Goal: Find specific page/section: Find specific page/section

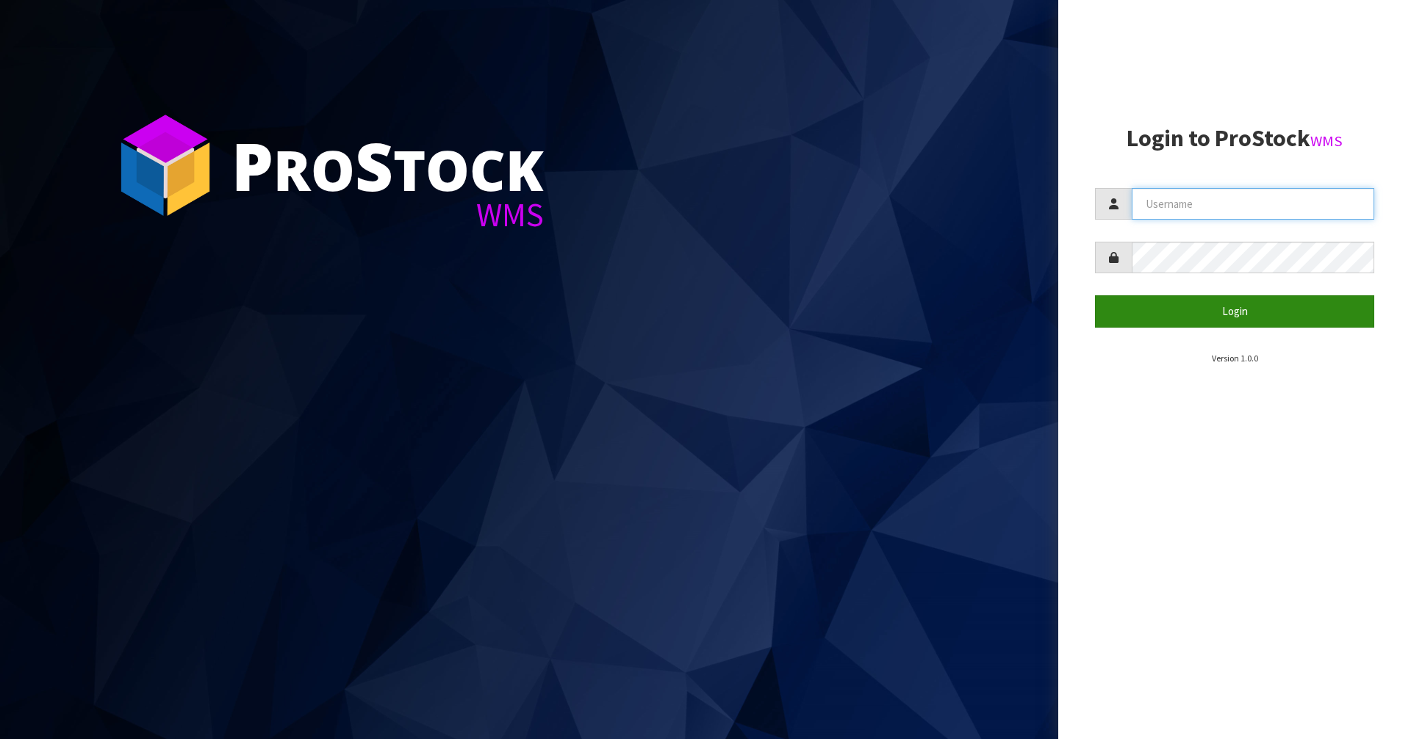
type input "Mana"
click at [1215, 296] on button "Login" at bounding box center [1234, 311] width 279 height 32
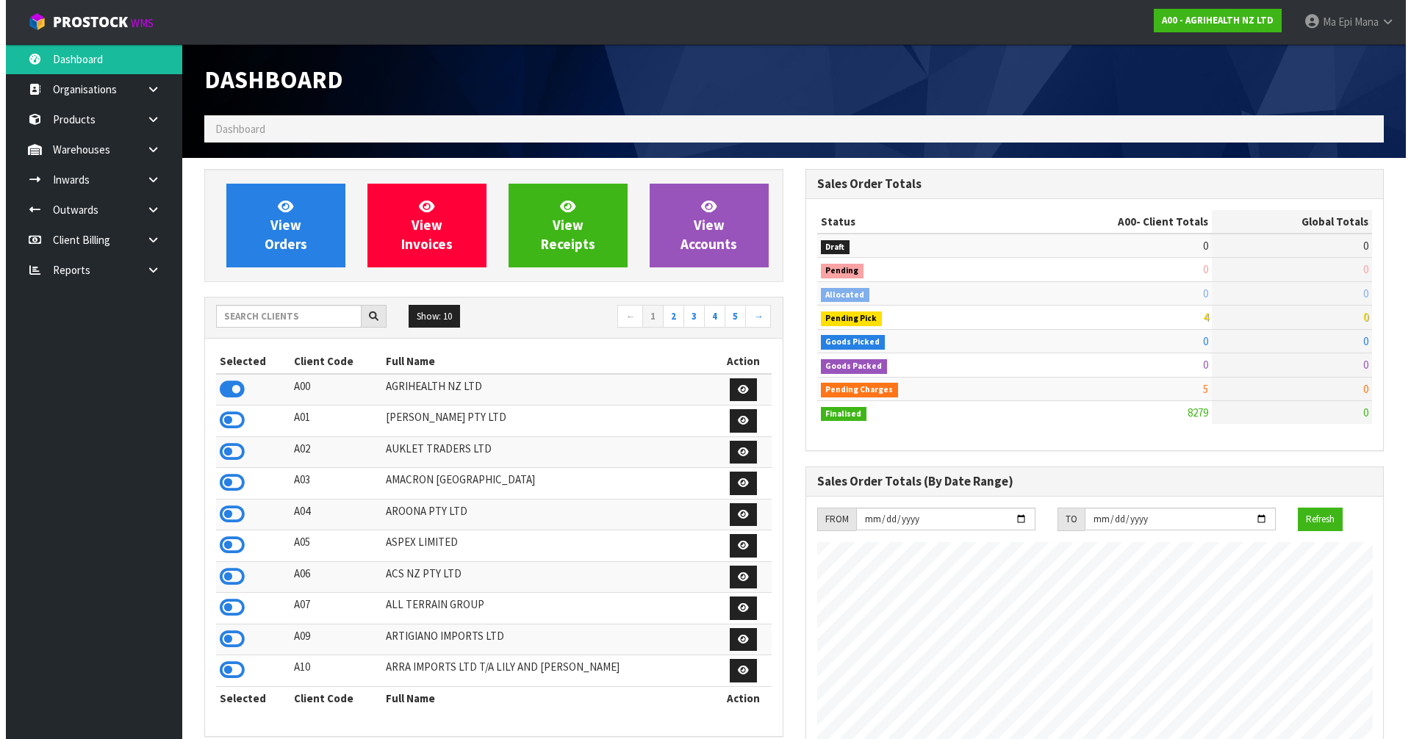
scroll to position [1113, 600]
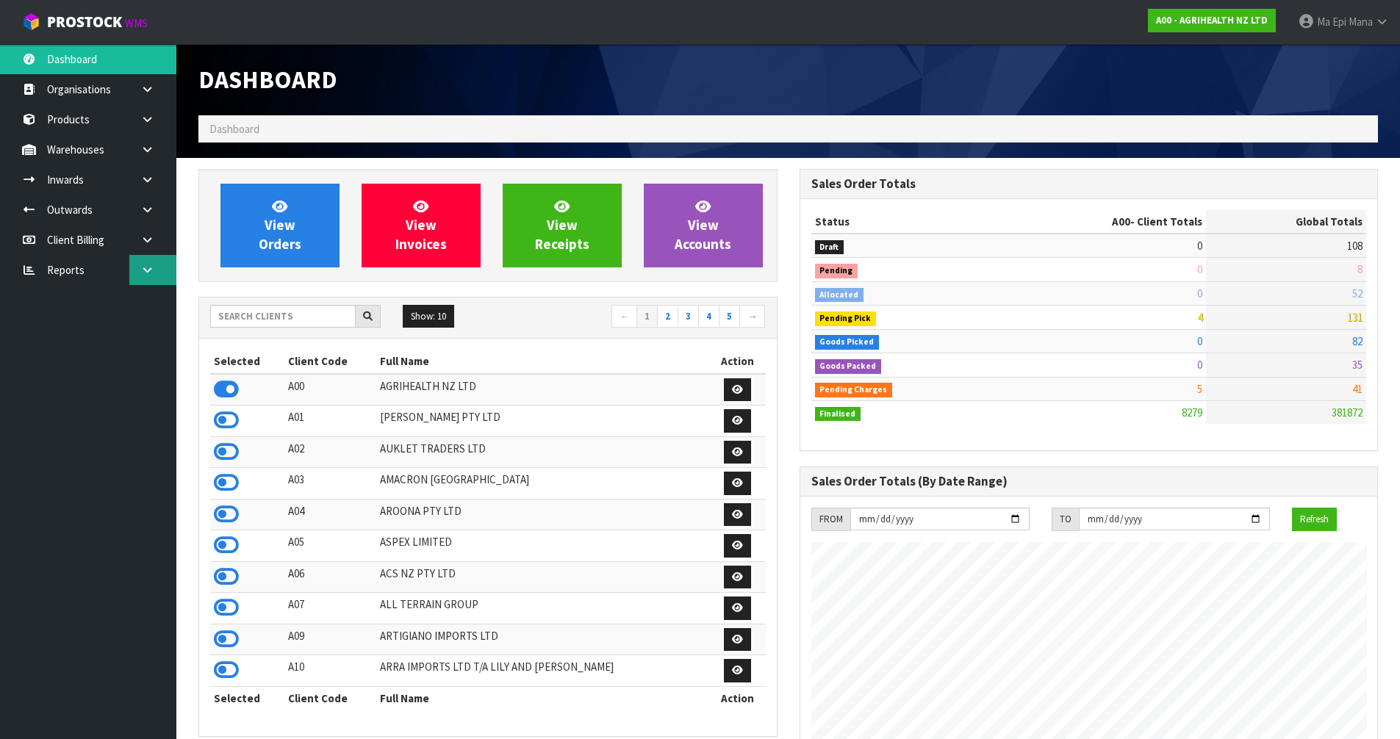
click at [151, 270] on icon at bounding box center [147, 270] width 14 height 11
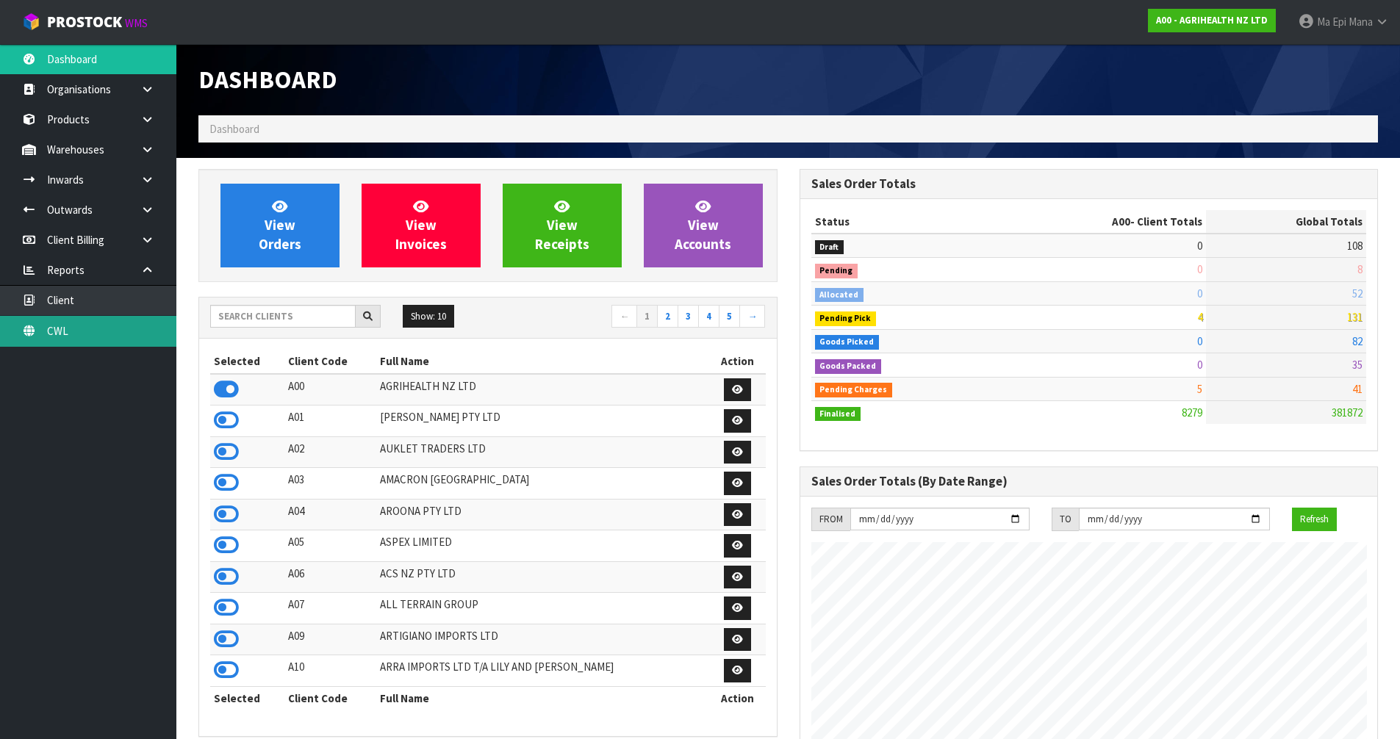
click at [99, 335] on link "CWL" at bounding box center [88, 331] width 176 height 30
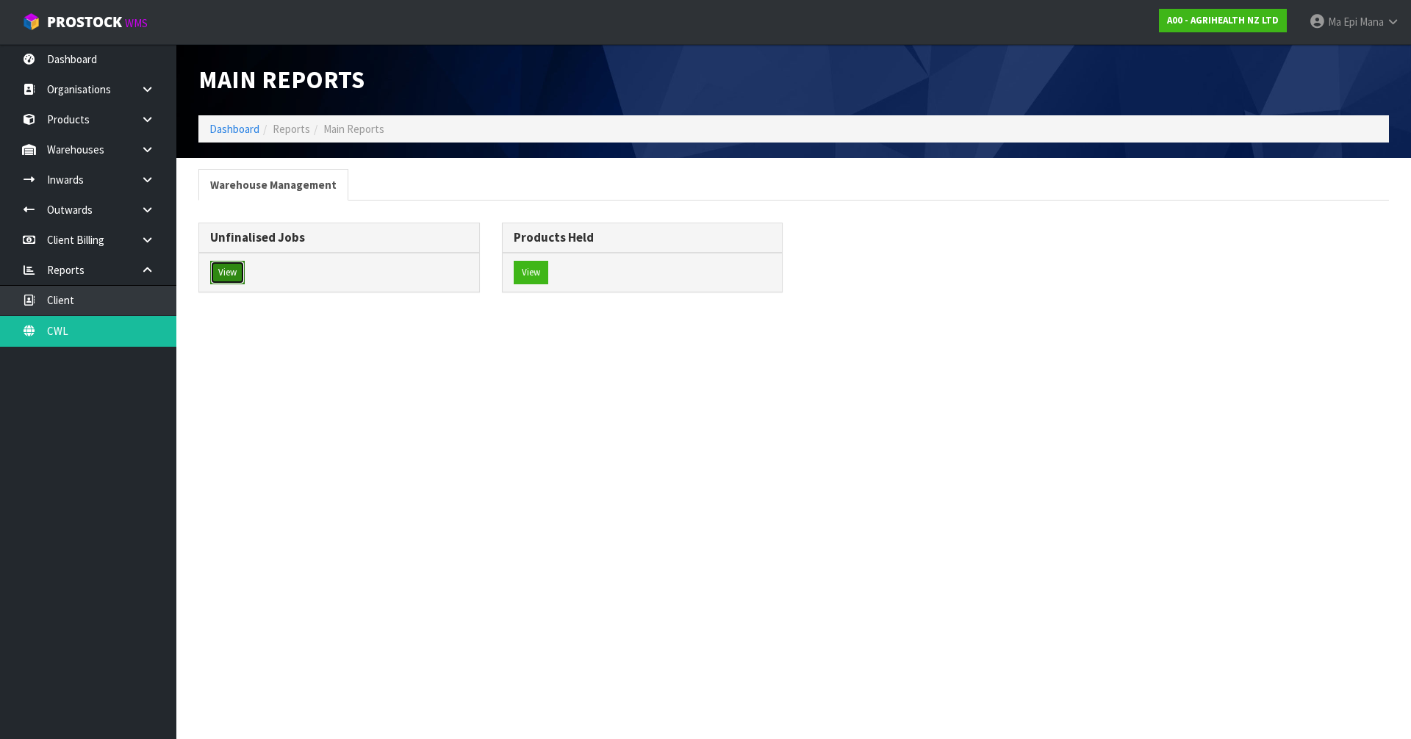
click at [243, 270] on button "View" at bounding box center [227, 273] width 35 height 24
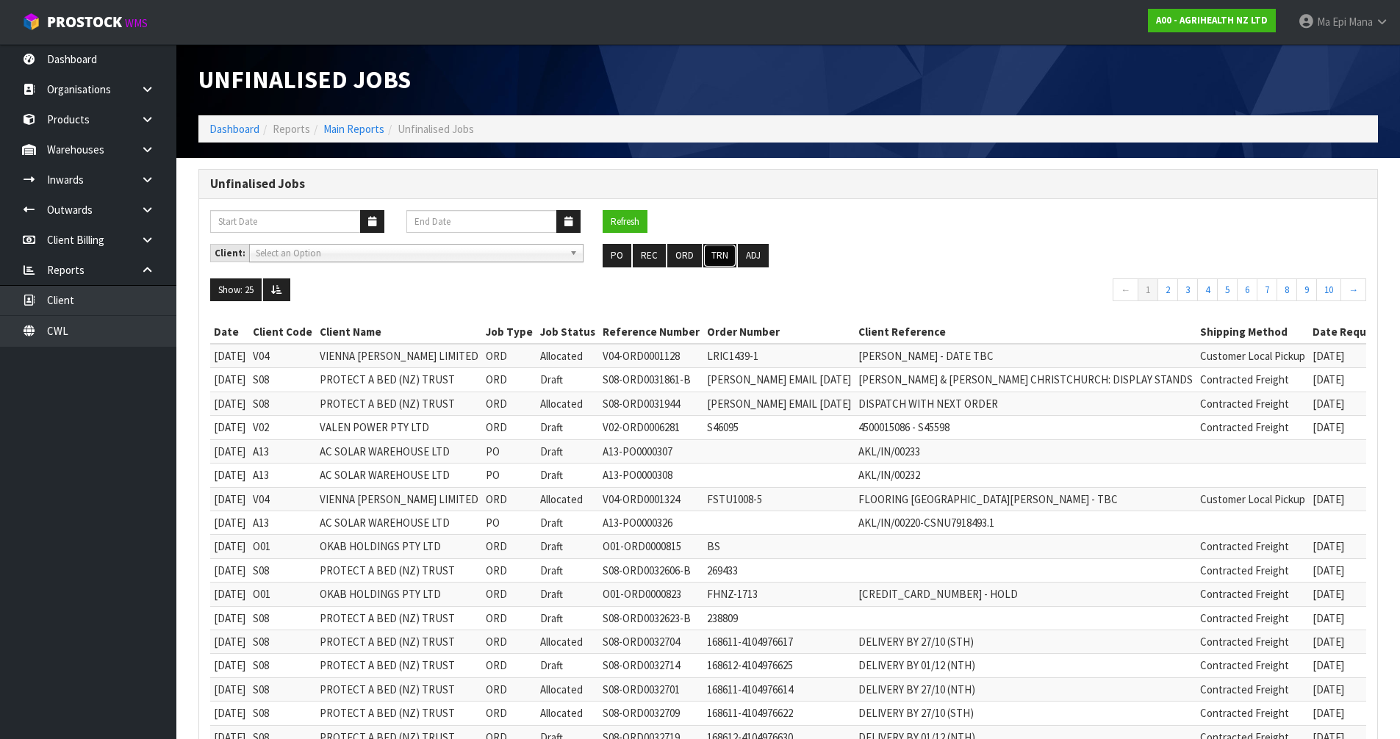
click at [710, 262] on button "TRN" at bounding box center [719, 256] width 33 height 24
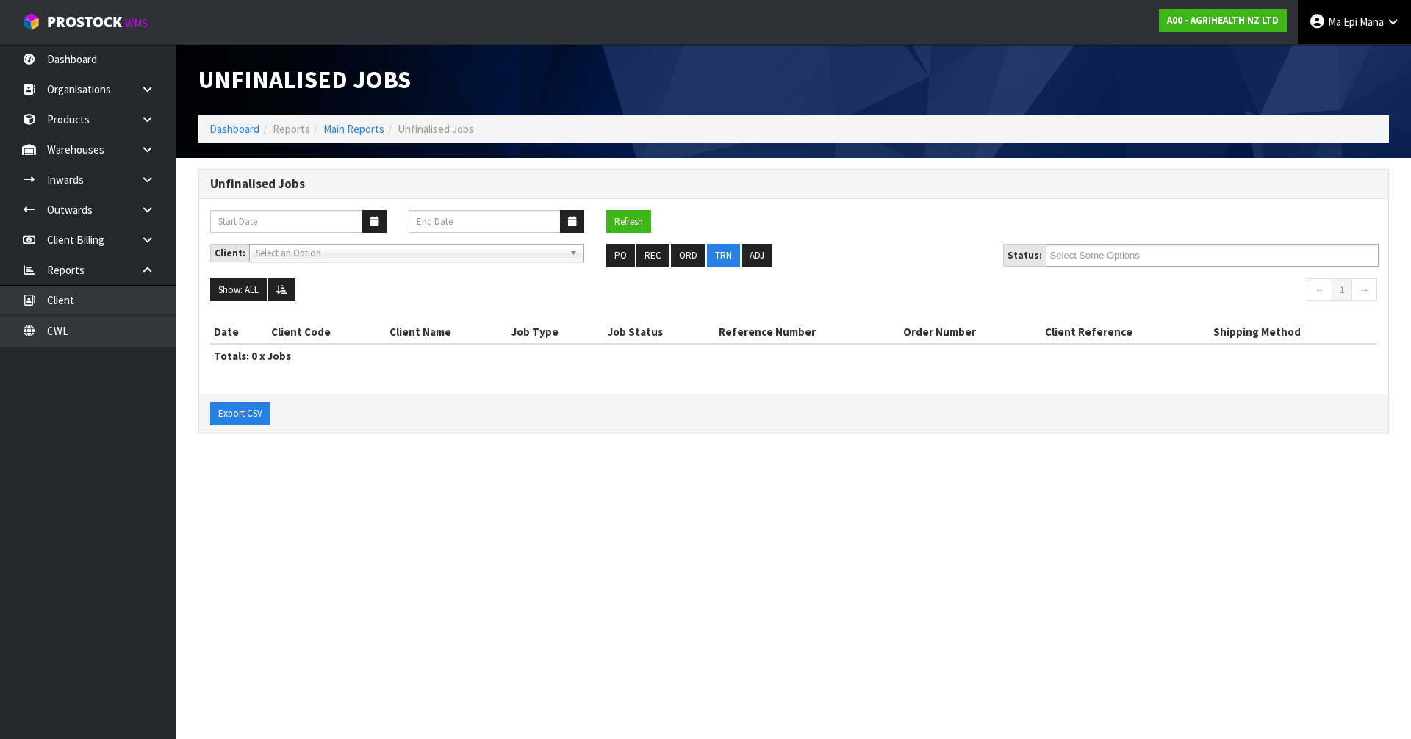
click at [1354, 11] on link "Ma Epi Mana" at bounding box center [1354, 22] width 113 height 44
click at [1357, 65] on link "Logout" at bounding box center [1352, 59] width 116 height 20
